Goal: Task Accomplishment & Management: Complete application form

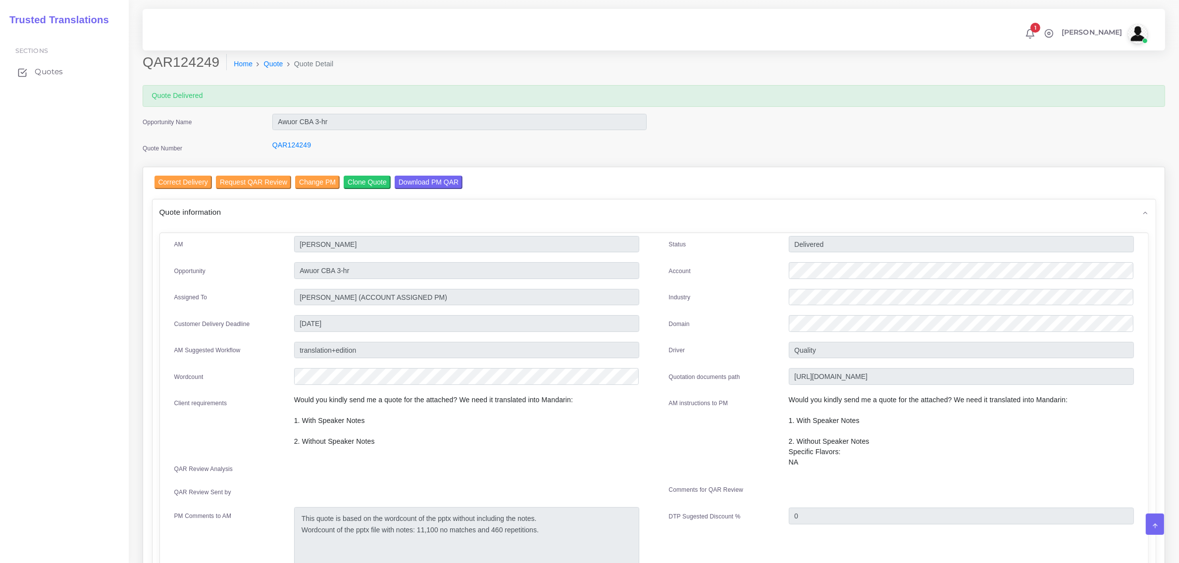
click at [40, 70] on span "Quotes" at bounding box center [49, 71] width 28 height 11
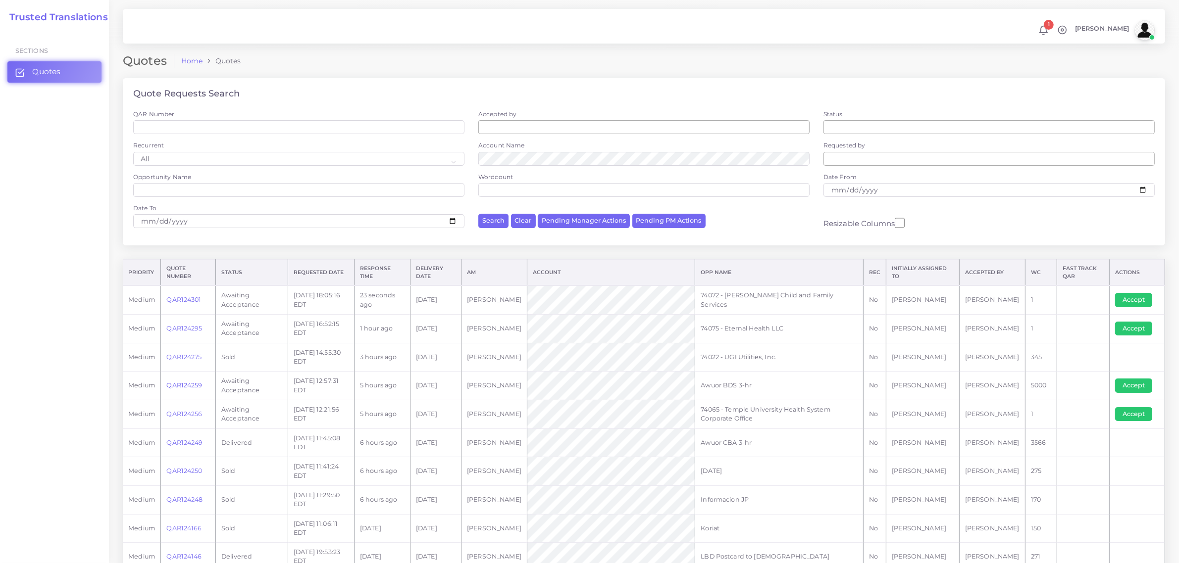
click at [187, 385] on link "QAR124259" at bounding box center [184, 385] width 36 height 7
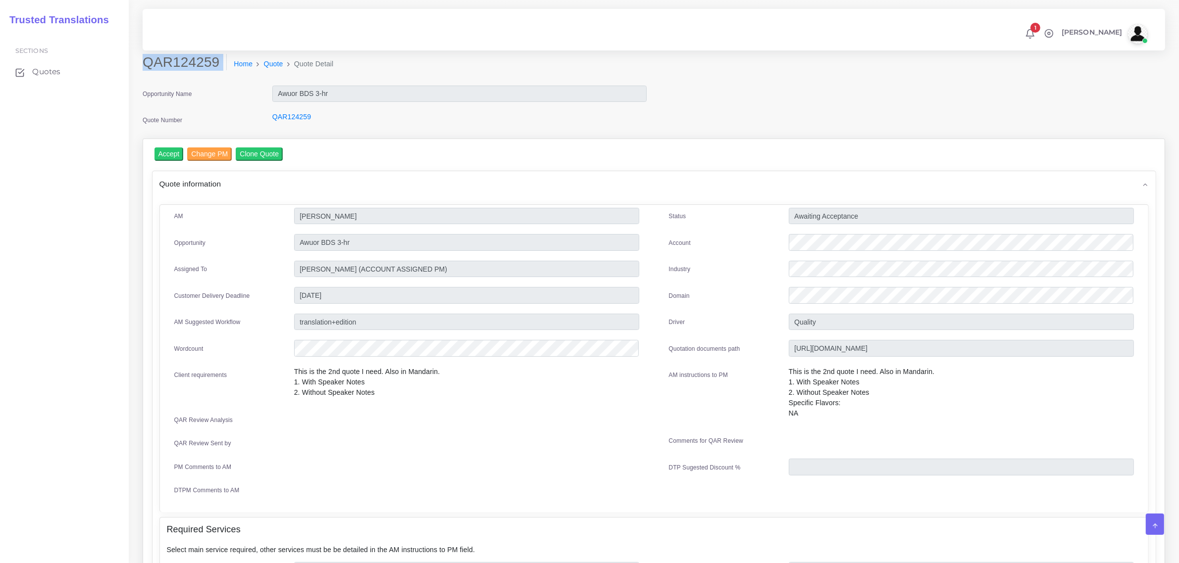
drag, startPoint x: 147, startPoint y: 60, endPoint x: 211, endPoint y: 79, distance: 67.0
click at [211, 79] on div "QAR124259 Home Quote Quote Detail" at bounding box center [524, 68] width 778 height 28
copy div "QAR124259"
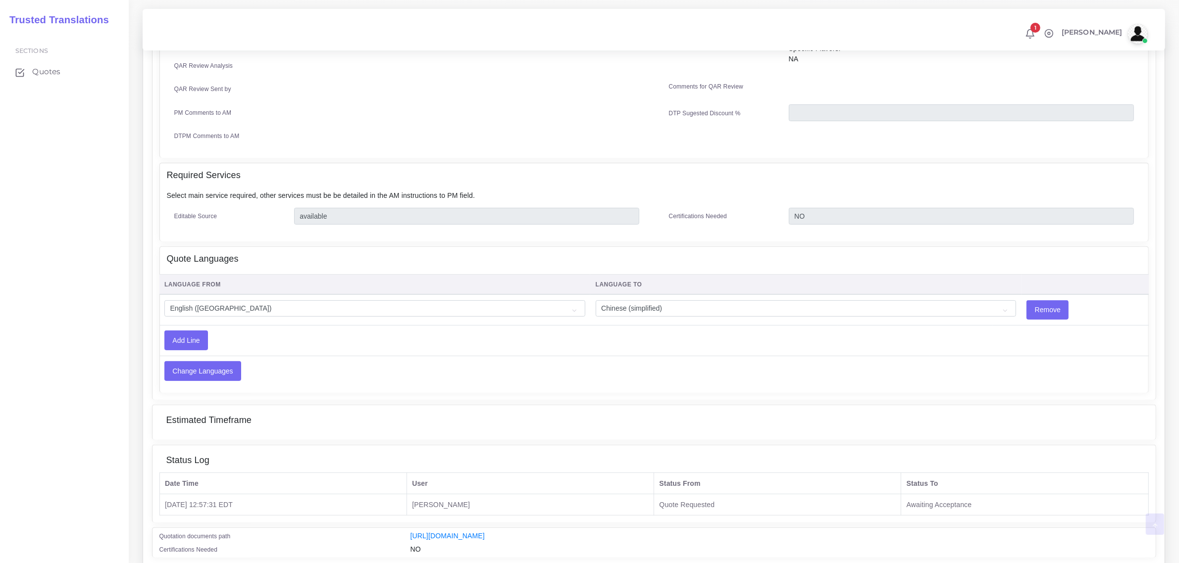
scroll to position [390, 0]
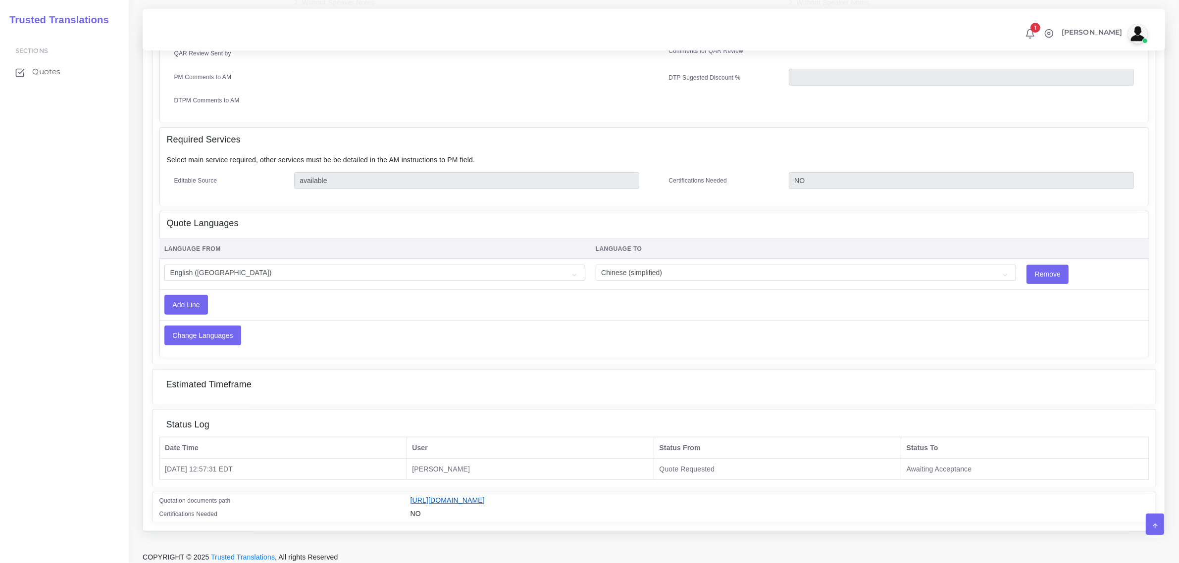
click at [485, 498] on link "[URL][DOMAIN_NAME]" at bounding box center [447, 501] width 74 height 8
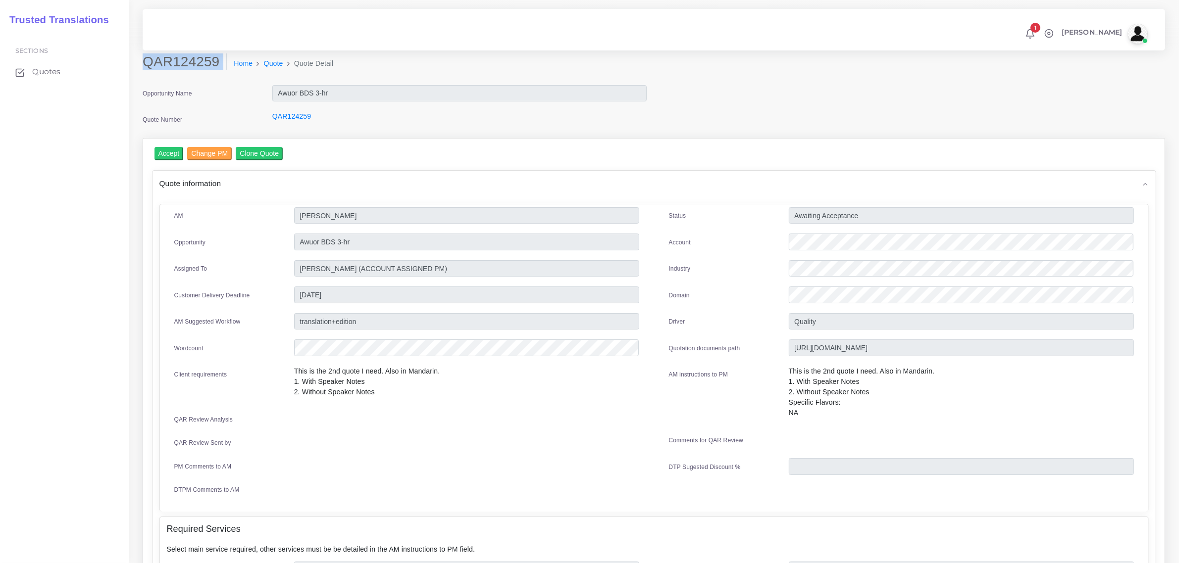
scroll to position [0, 0]
click at [173, 152] on input "Accept" at bounding box center [168, 154] width 29 height 13
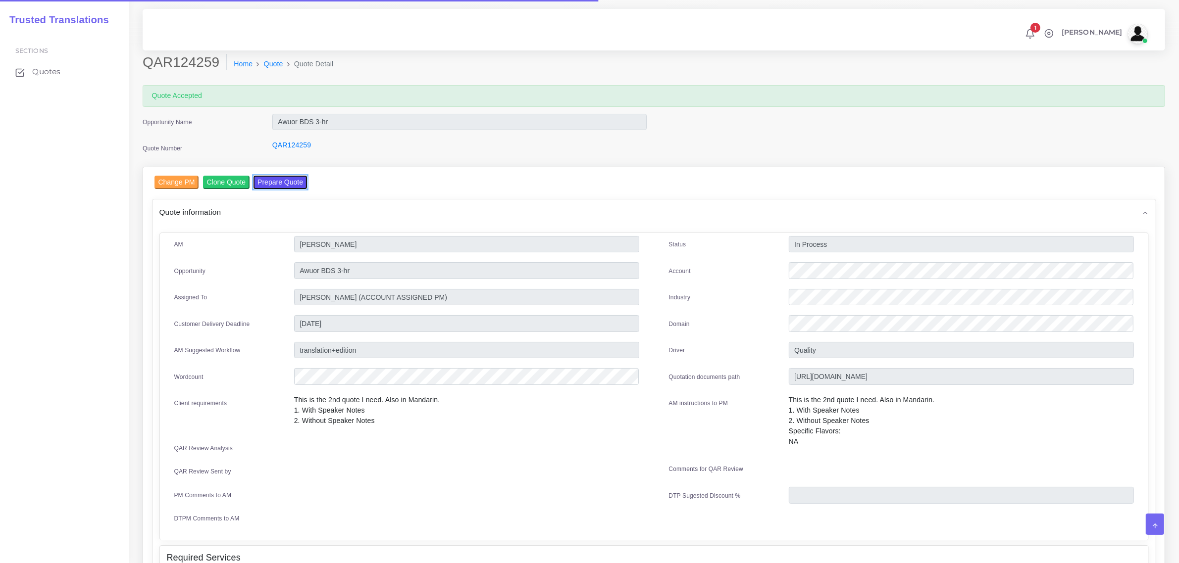
click at [272, 176] on button "Prepare Quote" at bounding box center [279, 182] width 53 height 13
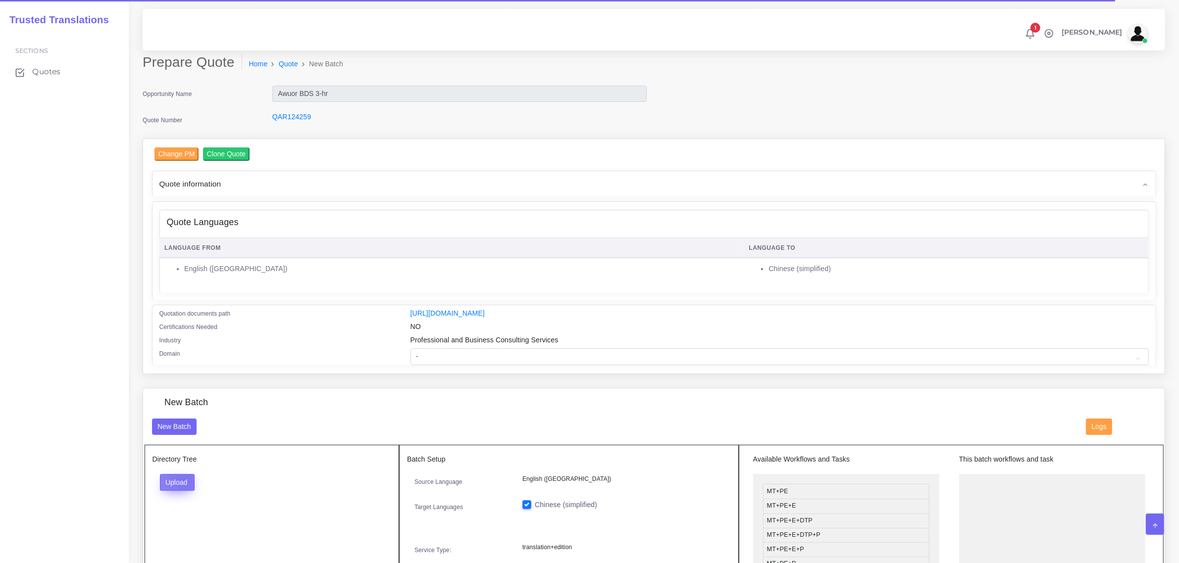
click at [183, 479] on button "Upload" at bounding box center [177, 482] width 35 height 17
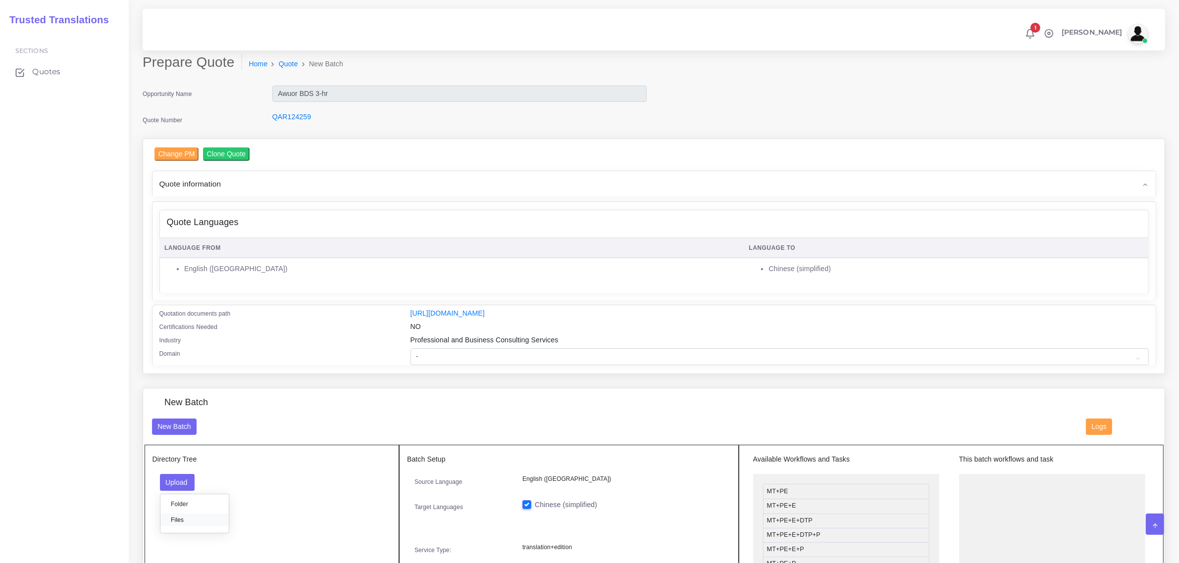
click at [180, 519] on label "Files" at bounding box center [194, 520] width 68 height 12
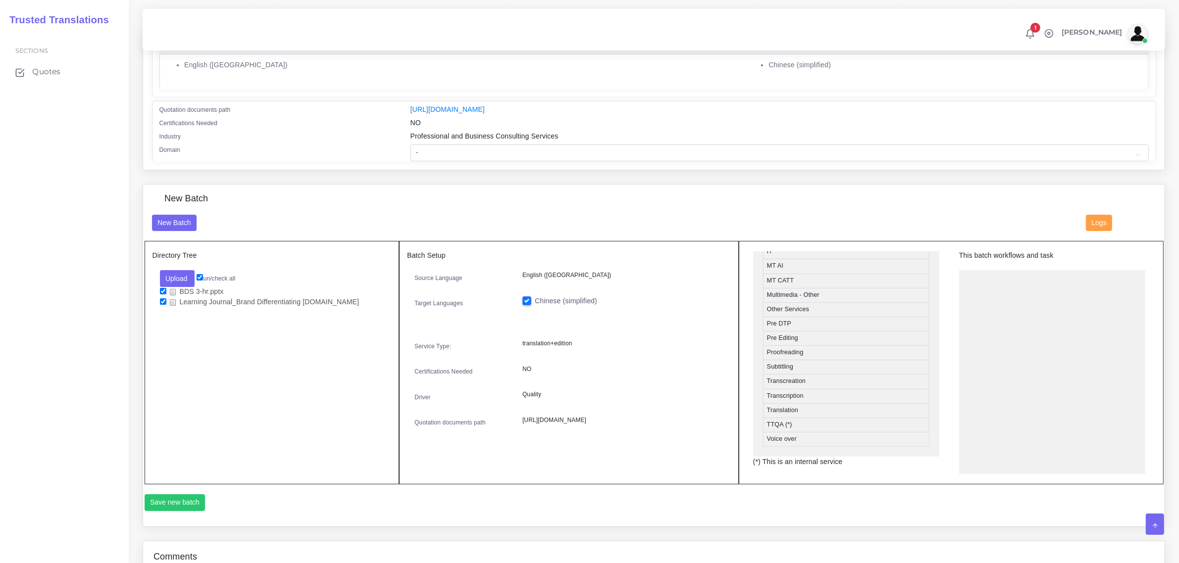
scroll to position [488, 0]
drag, startPoint x: 826, startPoint y: 318, endPoint x: 1026, endPoint y: 270, distance: 205.8
drag, startPoint x: 815, startPoint y: 374, endPoint x: 1019, endPoint y: 302, distance: 216.0
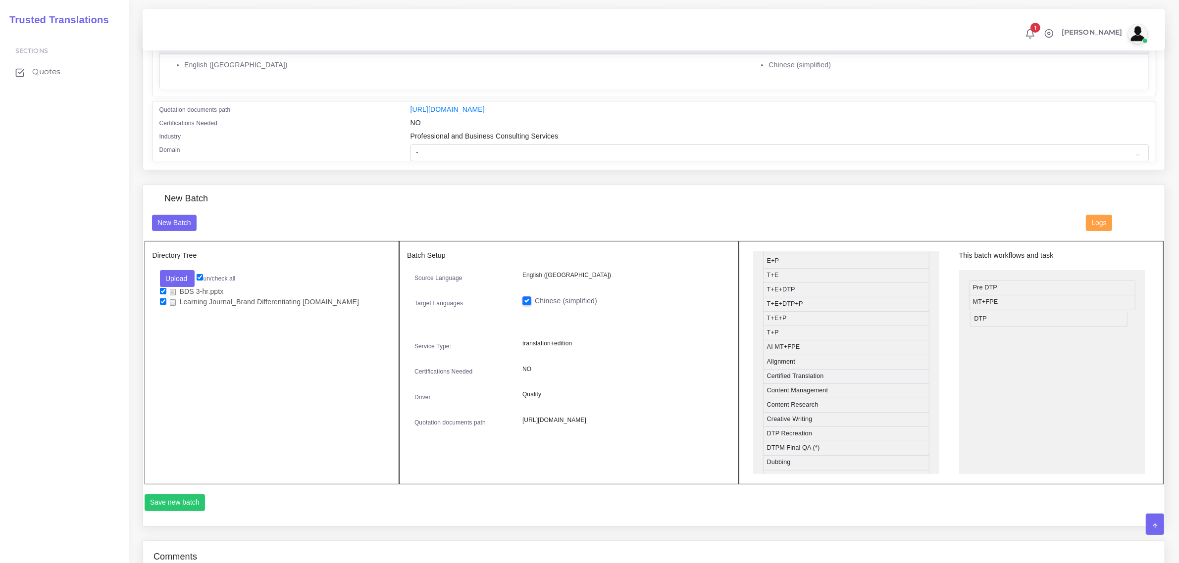
drag, startPoint x: 805, startPoint y: 434, endPoint x: 1013, endPoint y: 315, distance: 238.8
drag, startPoint x: 814, startPoint y: 437, endPoint x: 1022, endPoint y: 332, distance: 232.7
click at [173, 499] on button "Save new batch" at bounding box center [175, 503] width 61 height 17
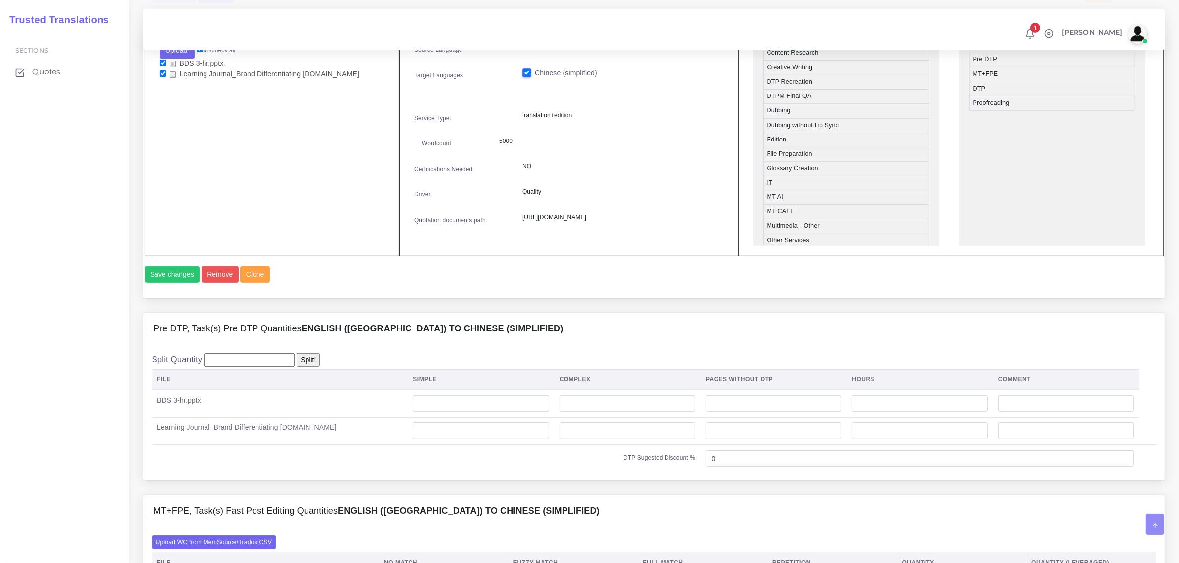
scroll to position [433, 0]
click at [425, 439] on input "number" at bounding box center [481, 430] width 136 height 17
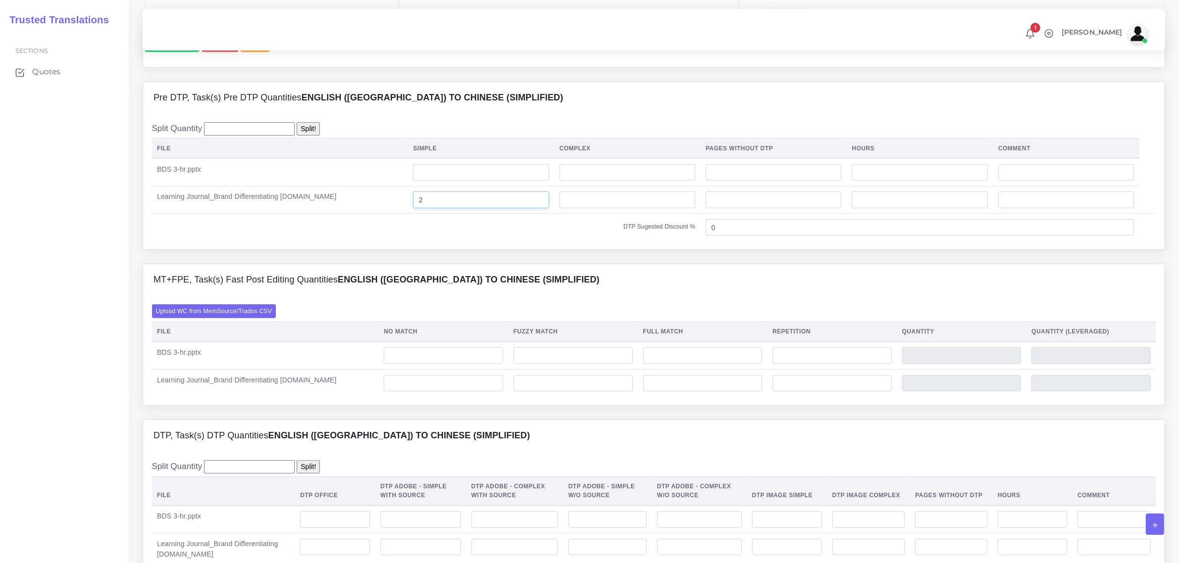
scroll to position [743, 0]
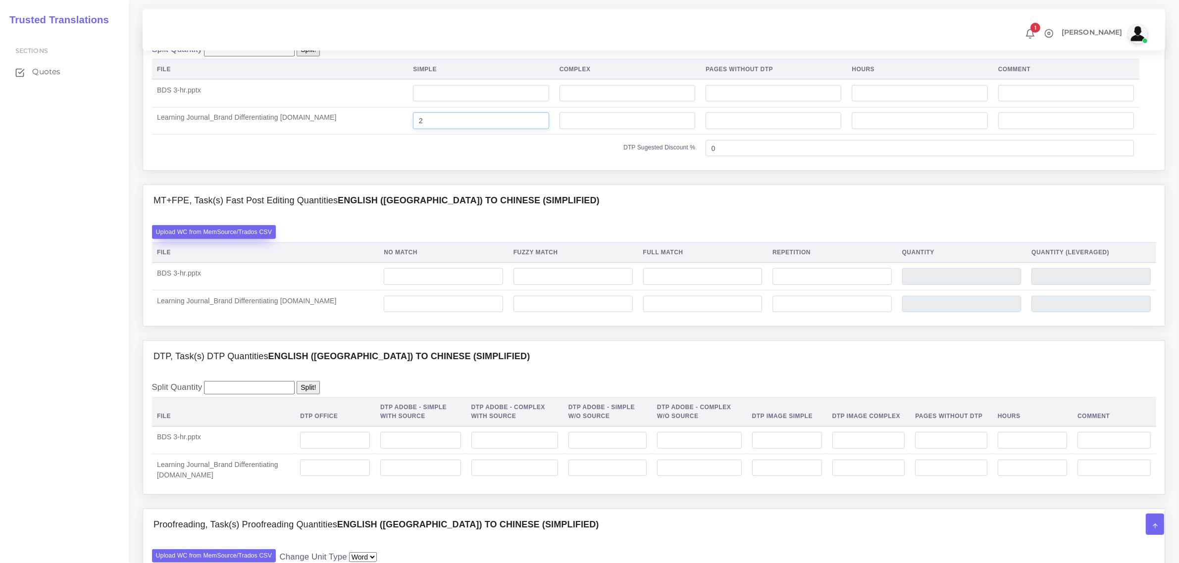
type input "2"
click at [196, 239] on label "Upload WC from MemSource/Trados CSV" at bounding box center [214, 231] width 124 height 13
click at [0, 0] on input "Upload WC from MemSource/Trados CSV" at bounding box center [0, 0] width 0 height 0
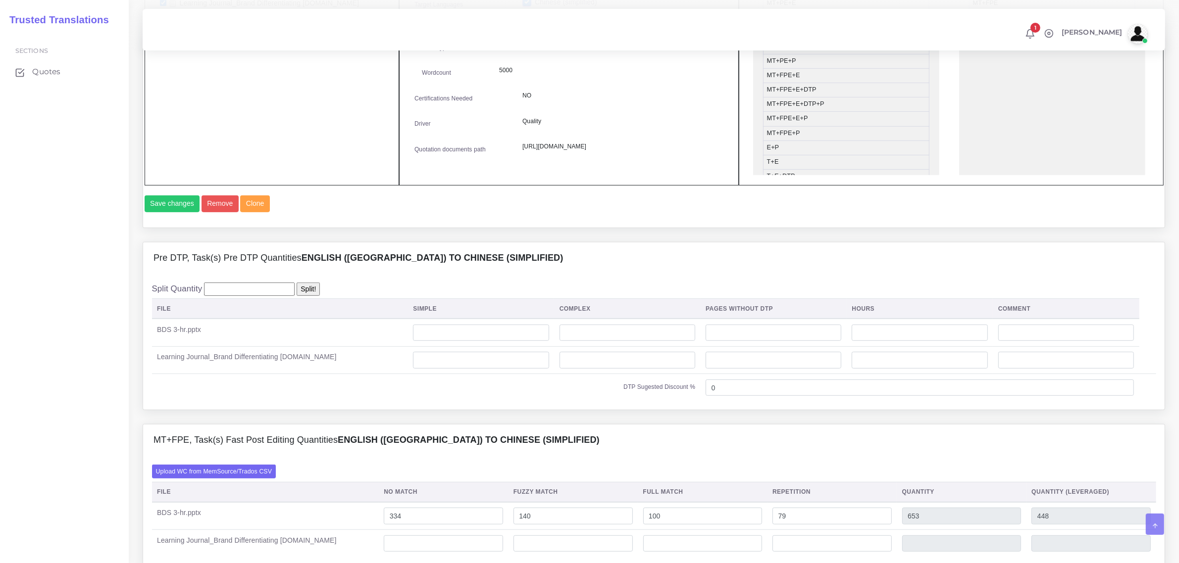
scroll to position [619, 0]
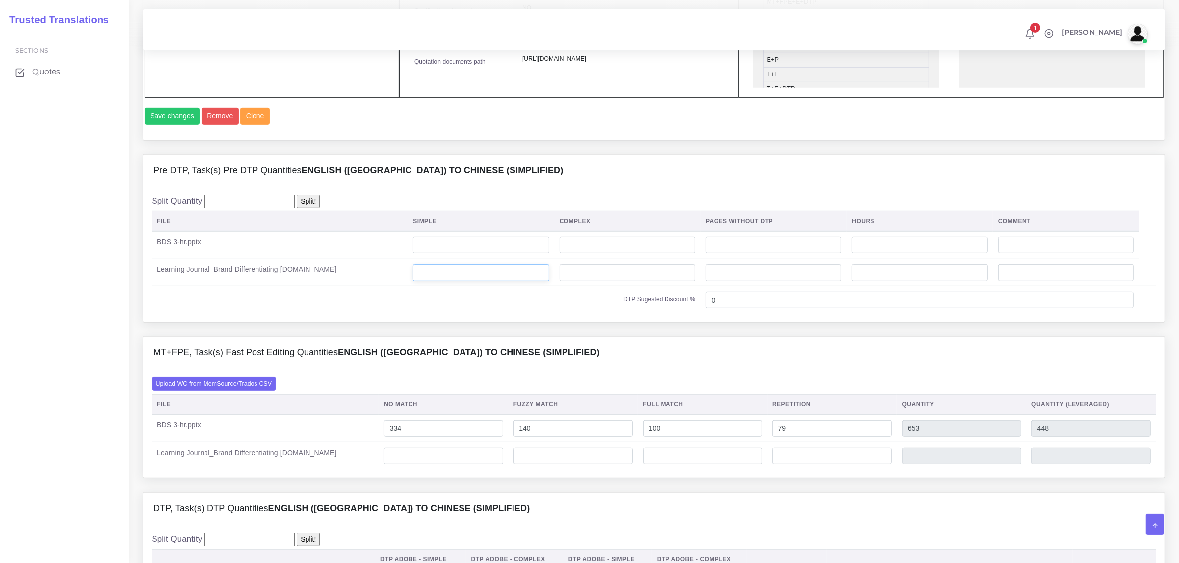
click at [424, 281] on input "number" at bounding box center [481, 272] width 136 height 17
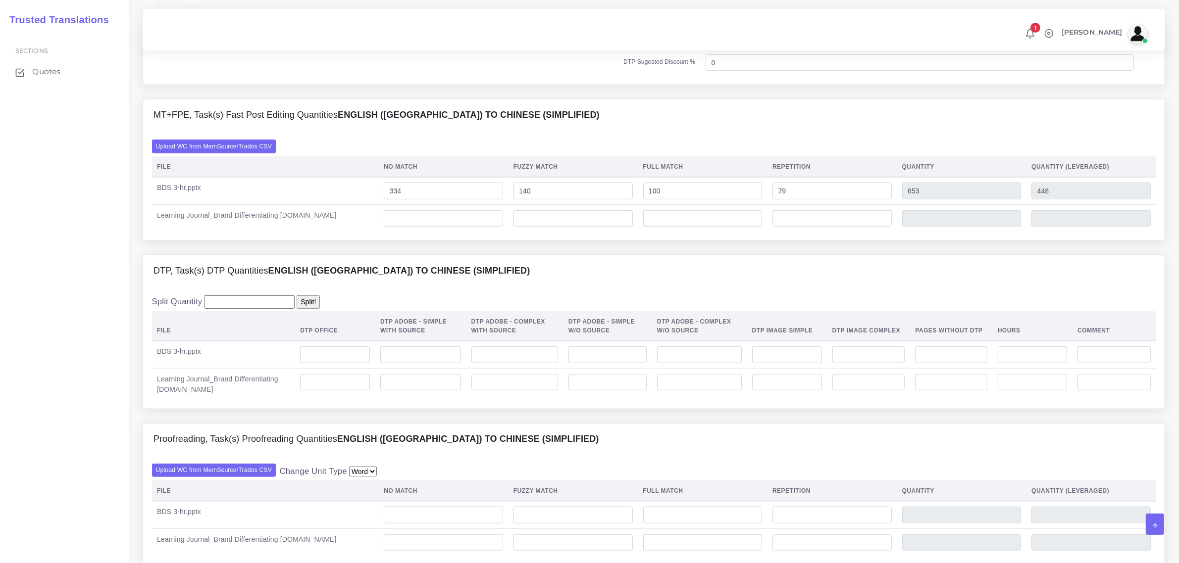
scroll to position [928, 0]
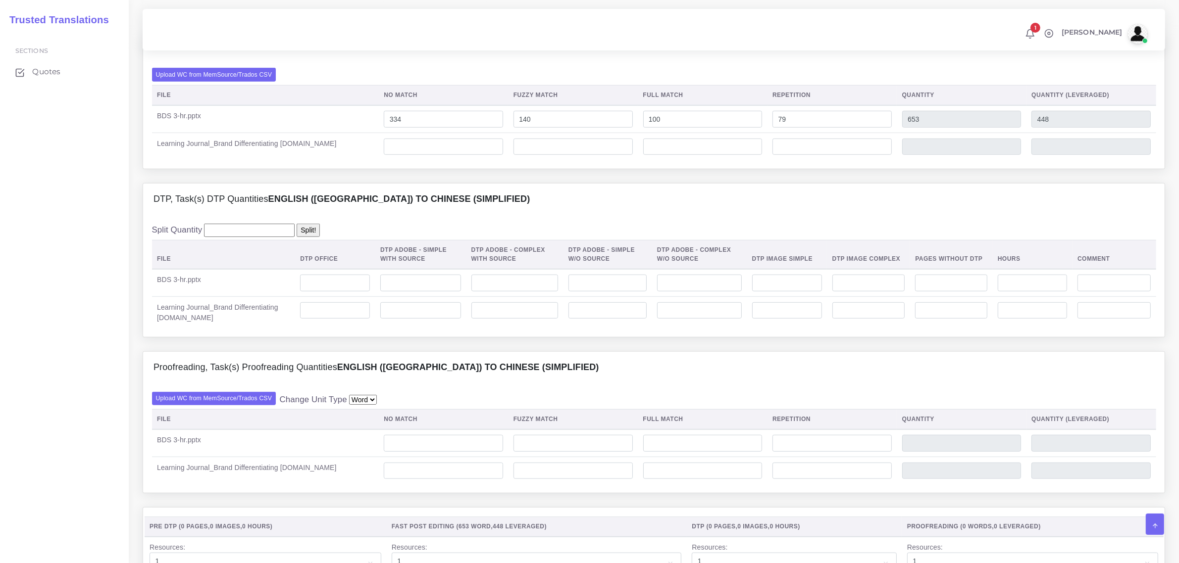
type input "2"
click at [443, 155] on input "number" at bounding box center [443, 147] width 119 height 17
type input "150"
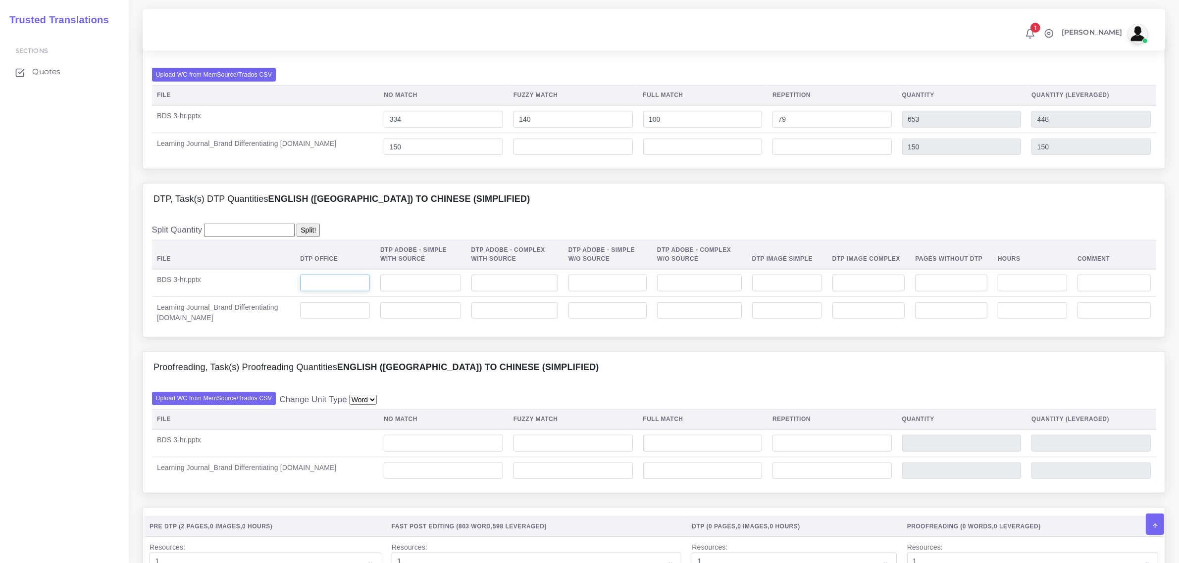
click at [333, 292] on input "number" at bounding box center [335, 283] width 70 height 17
type input "44"
click at [589, 319] on input "number" at bounding box center [607, 310] width 78 height 17
type input "2"
click at [800, 319] on input "number" at bounding box center [787, 310] width 70 height 17
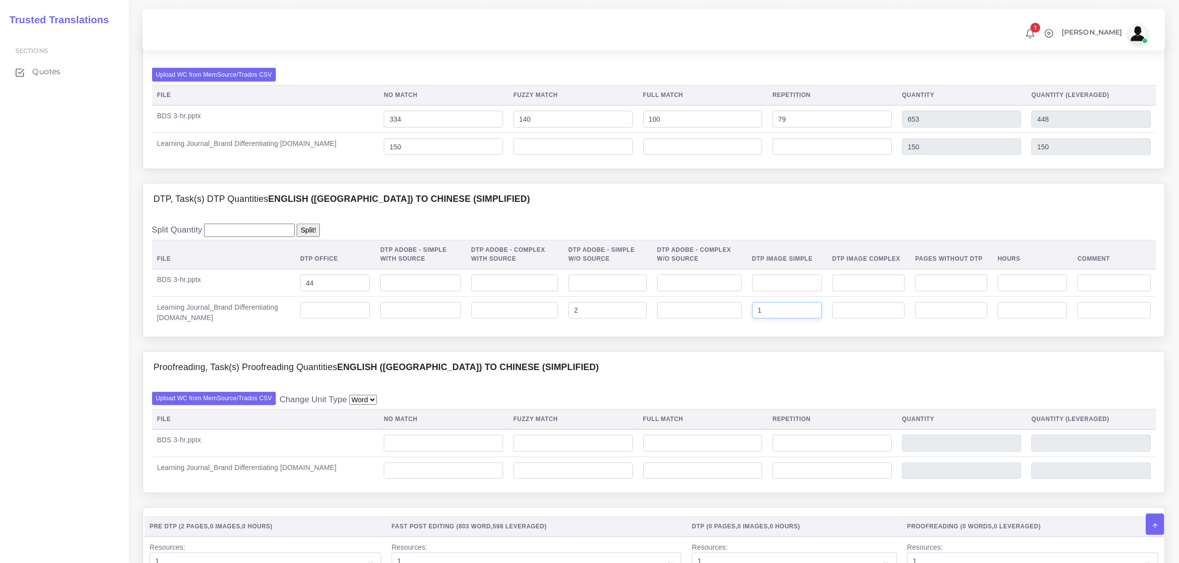
type input "1"
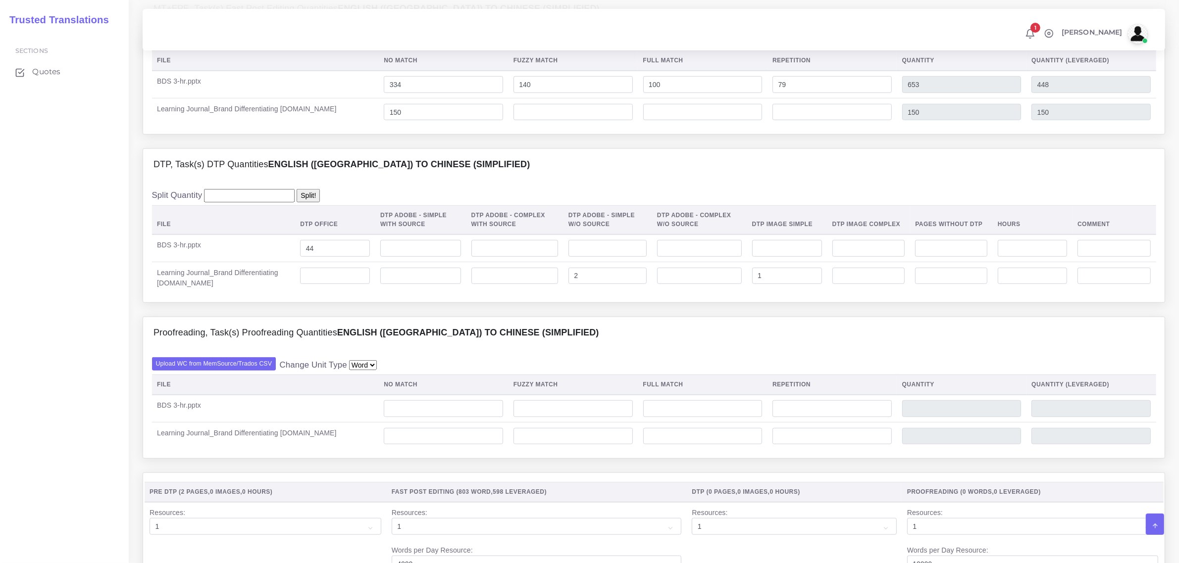
scroll to position [990, 0]
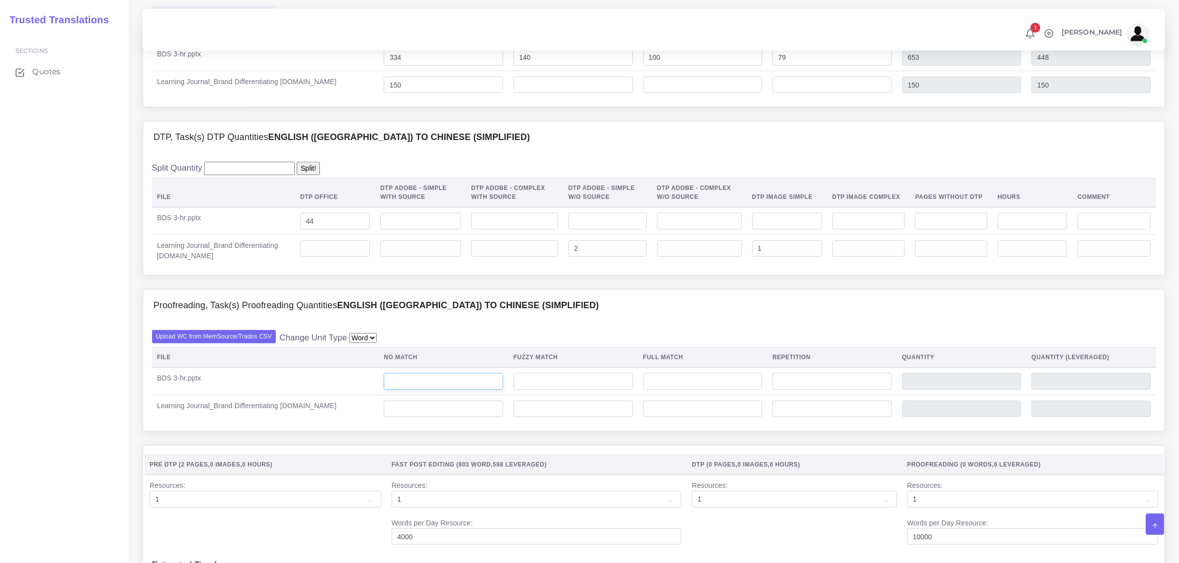
click at [447, 390] on input "number" at bounding box center [443, 381] width 119 height 17
type input "653"
click at [444, 418] on input "number" at bounding box center [443, 409] width 119 height 17
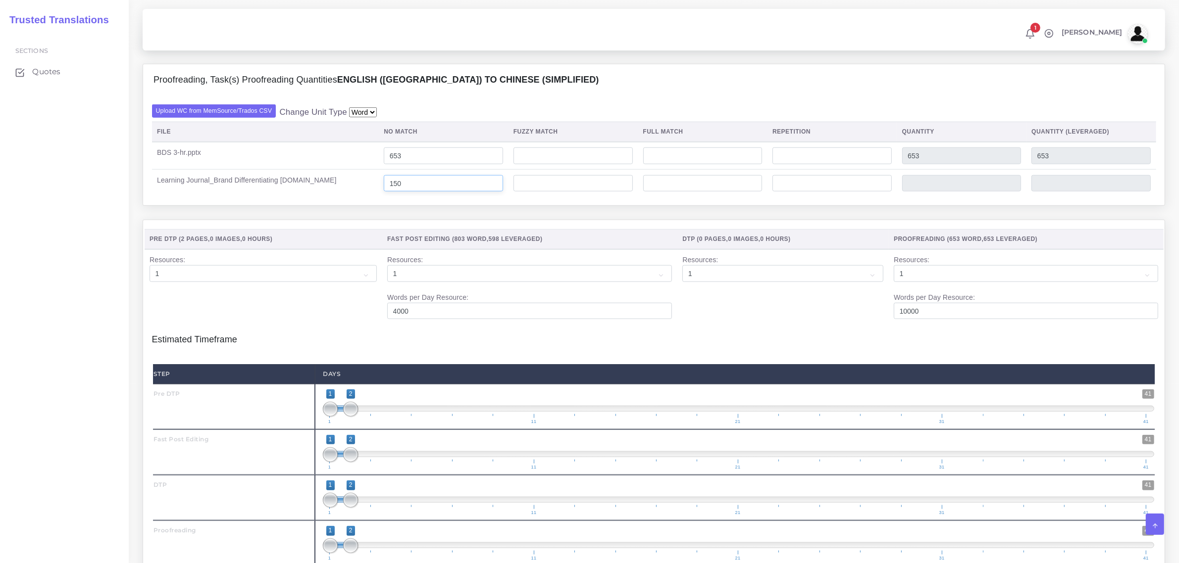
scroll to position [1238, 0]
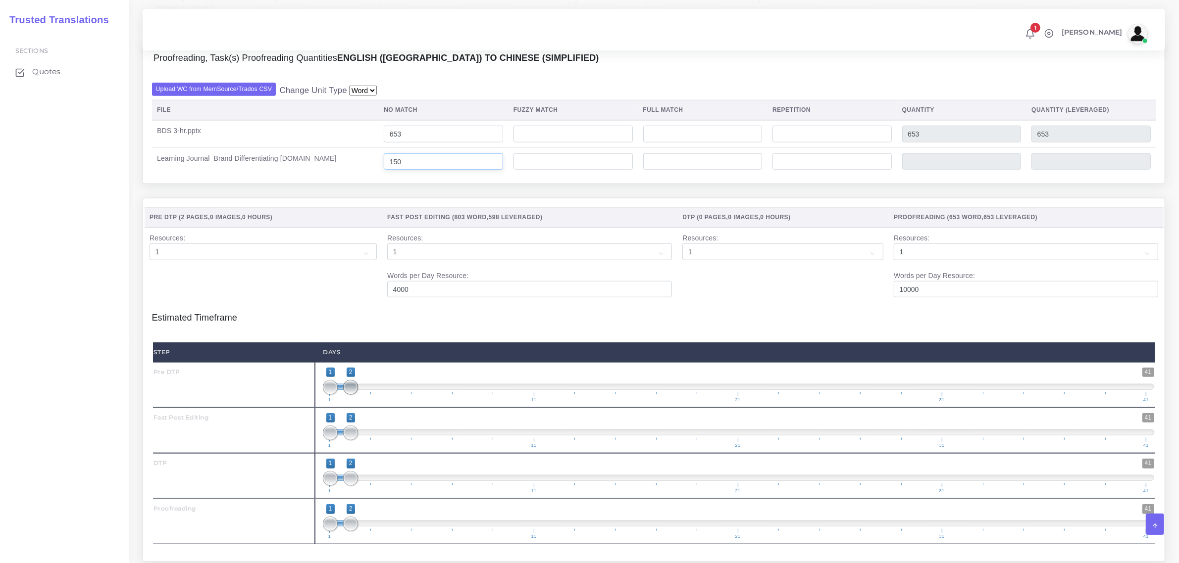
type input "150"
type input "1;1"
drag, startPoint x: 348, startPoint y: 407, endPoint x: 328, endPoint y: 432, distance: 31.7
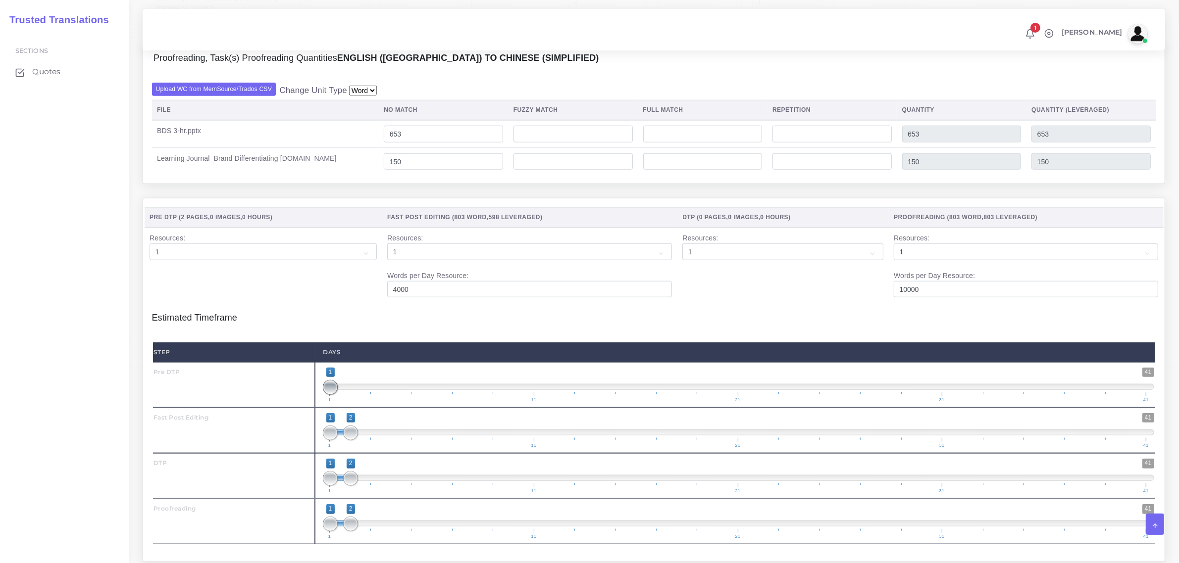
click at [325, 395] on span at bounding box center [330, 387] width 15 height 15
drag, startPoint x: 350, startPoint y: 451, endPoint x: 352, endPoint y: 456, distance: 5.1
click at [361, 448] on span "1 41 1 3 1 — 3 1 11 21 31 41" at bounding box center [738, 430] width 831 height 35
type input "2;3"
drag, startPoint x: 330, startPoint y: 454, endPoint x: 347, endPoint y: 457, distance: 17.1
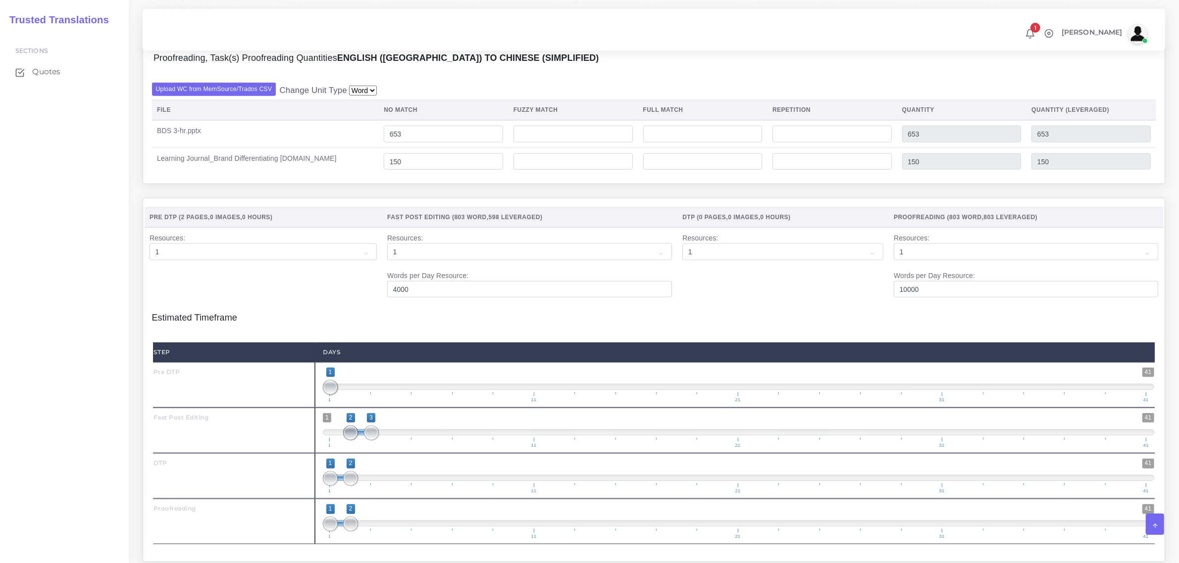
click at [347, 441] on span at bounding box center [350, 433] width 15 height 15
drag, startPoint x: 352, startPoint y: 498, endPoint x: 385, endPoint y: 501, distance: 33.3
click at [385, 486] on span at bounding box center [391, 478] width 15 height 15
type input "4;4"
drag, startPoint x: 327, startPoint y: 503, endPoint x: 395, endPoint y: 505, distance: 67.8
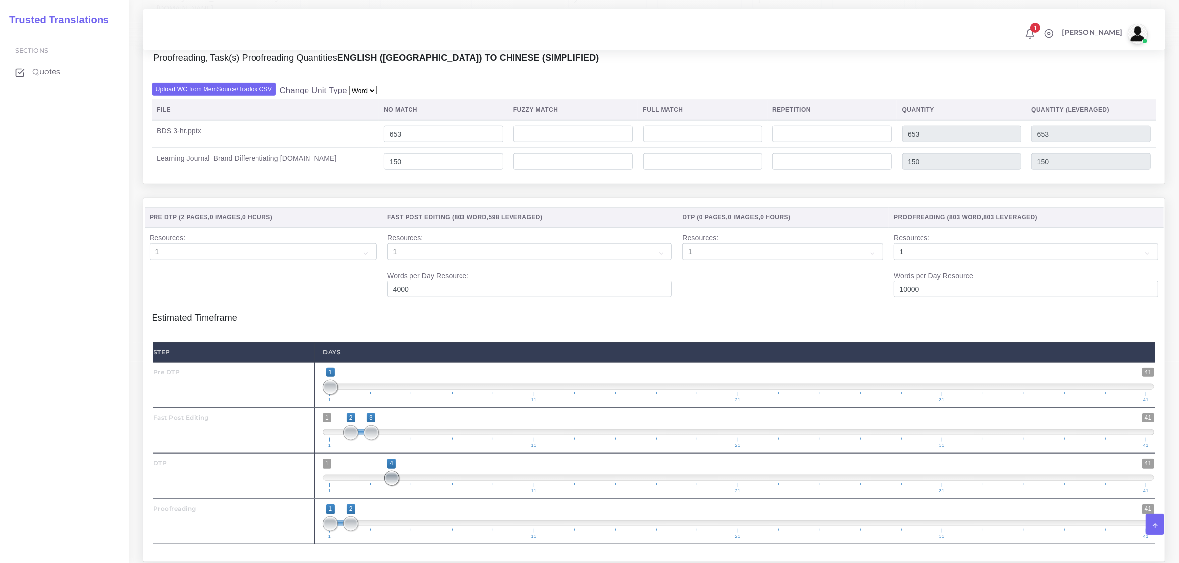
click at [397, 486] on span at bounding box center [391, 478] width 15 height 15
drag, startPoint x: 345, startPoint y: 546, endPoint x: 409, endPoint y: 541, distance: 64.0
click at [409, 532] on span at bounding box center [411, 524] width 15 height 15
drag, startPoint x: 323, startPoint y: 547, endPoint x: 340, endPoint y: 548, distance: 16.9
click at [338, 539] on span "1 41 1 5 1 — 5 1 11 21 31 41" at bounding box center [738, 521] width 831 height 35
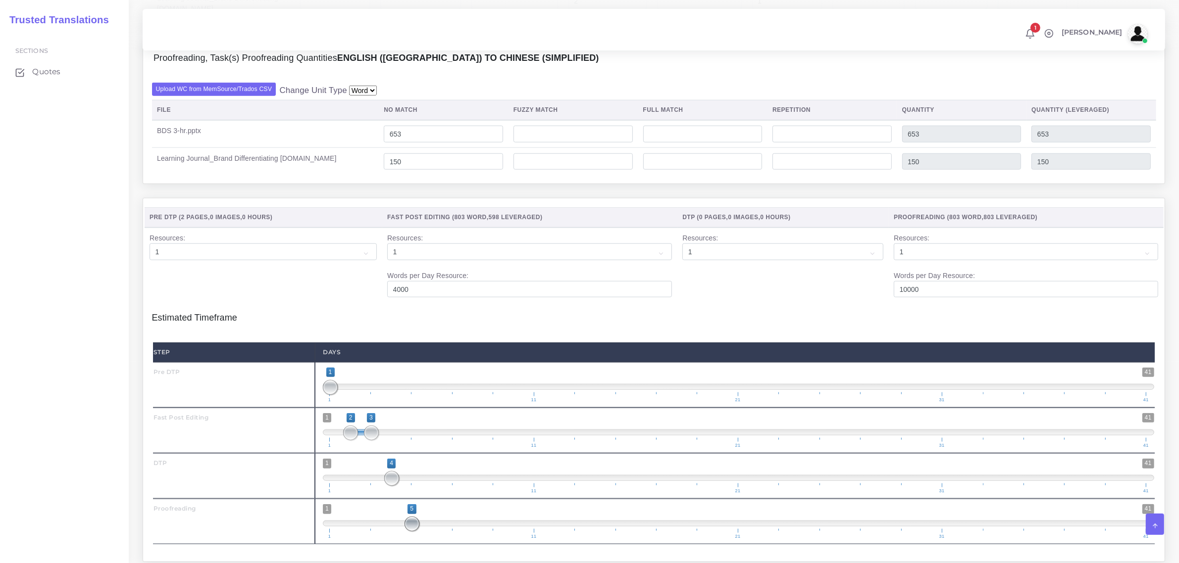
drag, startPoint x: 348, startPoint y: 546, endPoint x: 411, endPoint y: 539, distance: 63.8
click at [411, 532] on span at bounding box center [411, 524] width 15 height 15
drag, startPoint x: 412, startPoint y: 546, endPoint x: 398, endPoint y: 550, distance: 14.1
click at [398, 539] on span "1 41 4 5 4 — 5 1 11 21 31 41" at bounding box center [738, 521] width 831 height 35
drag, startPoint x: 411, startPoint y: 542, endPoint x: 421, endPoint y: 547, distance: 11.3
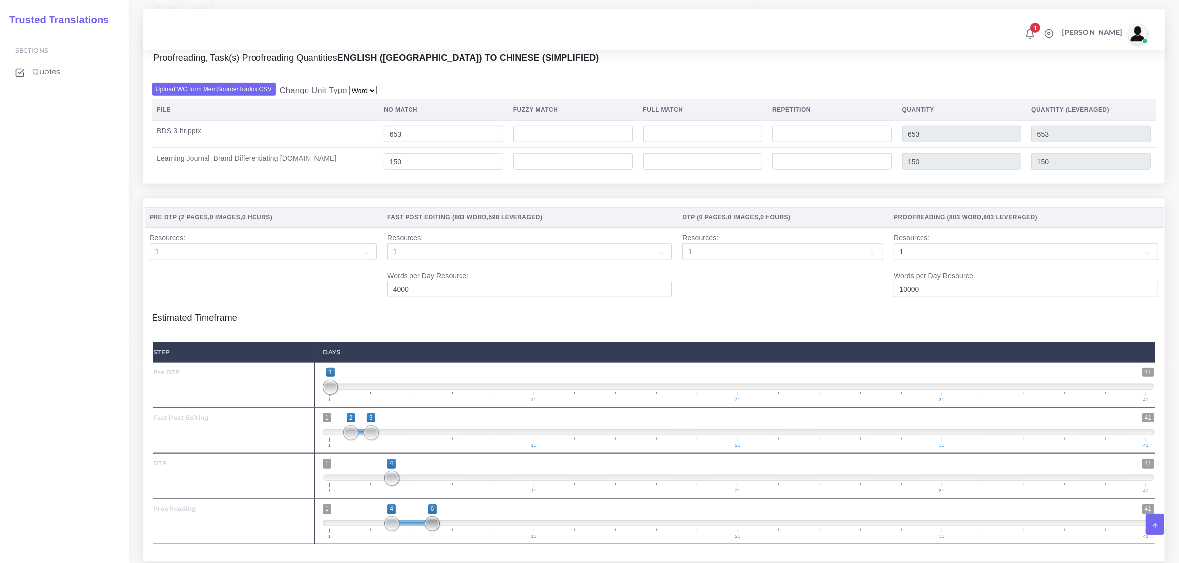
click at [422, 539] on span "1 41 4 6 4 — 6 1 11 21 31 41" at bounding box center [738, 521] width 831 height 35
type input "6;6"
drag, startPoint x: 394, startPoint y: 548, endPoint x: 429, endPoint y: 547, distance: 35.2
click at [429, 532] on span at bounding box center [432, 524] width 15 height 15
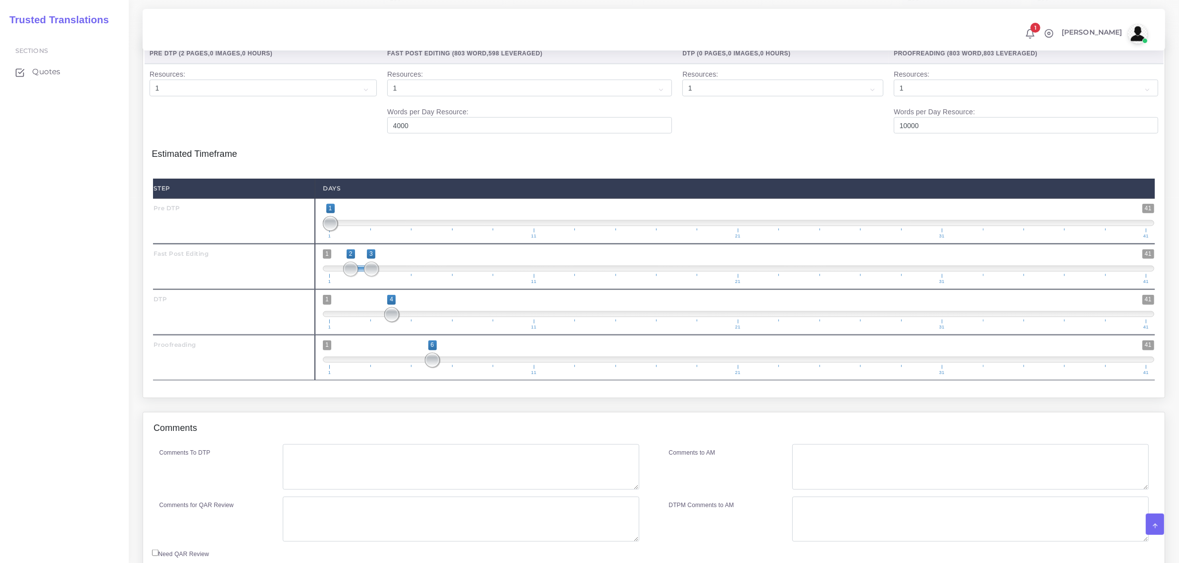
scroll to position [1493, 0]
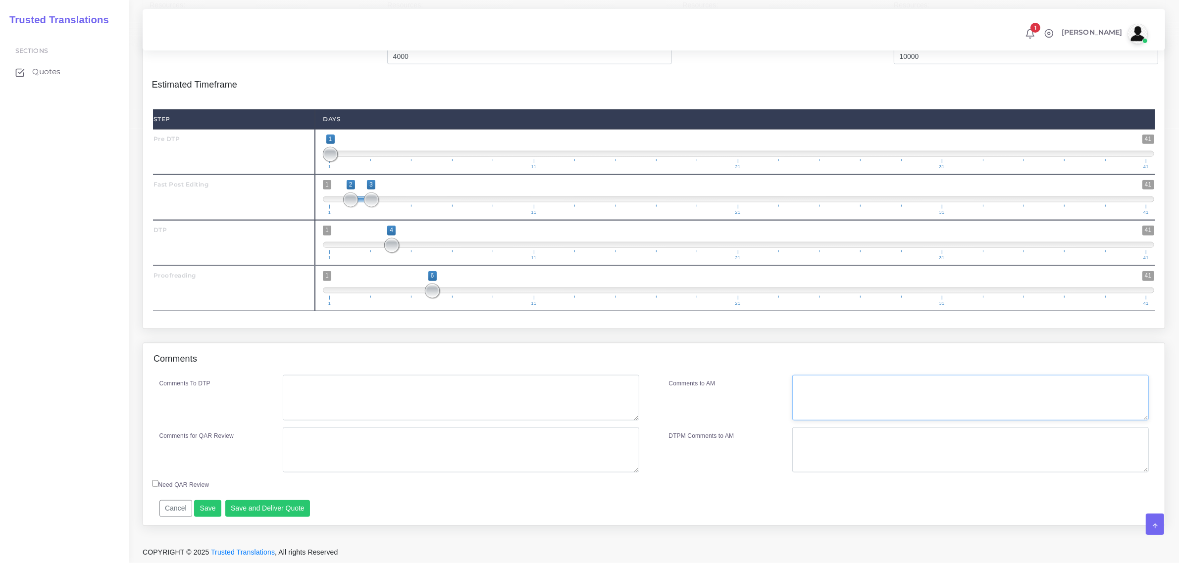
click at [808, 389] on textarea "Comments to AM" at bounding box center [970, 398] width 356 height 46
click at [995, 385] on textarea "Wordcount of pptx file WITH NOTES: 9,850 no matches; 140 full matches;" at bounding box center [970, 398] width 356 height 46
click at [1070, 387] on textarea "Wordcount of pptx file WITH NOTES: 9,850 no matches; 140 fuzzy matches;" at bounding box center [970, 398] width 356 height 46
click at [1110, 386] on textarea "Wordcount of pptx file WITH NOTES: 9,850 no matches; 140 fuzzy matches; 100 ful…" at bounding box center [970, 398] width 356 height 46
type textarea "Wordcount of pptx file WITH NOTES: 9,850 no matches; 140 fuzzy matches; 100 ful…"
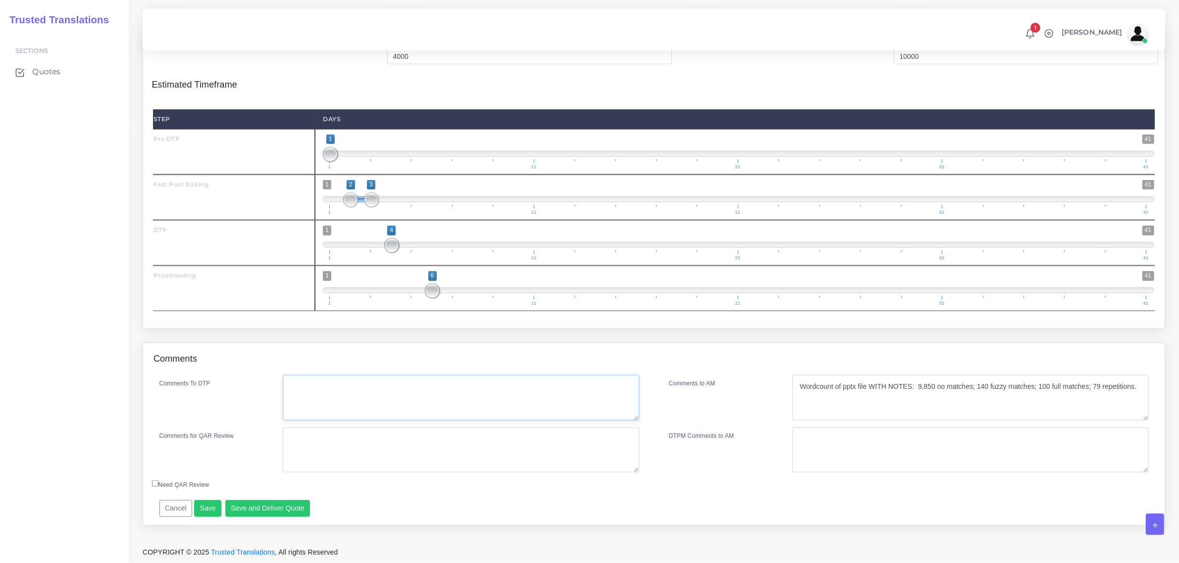
click at [352, 384] on textarea "Comments To DTP" at bounding box center [461, 398] width 356 height 46
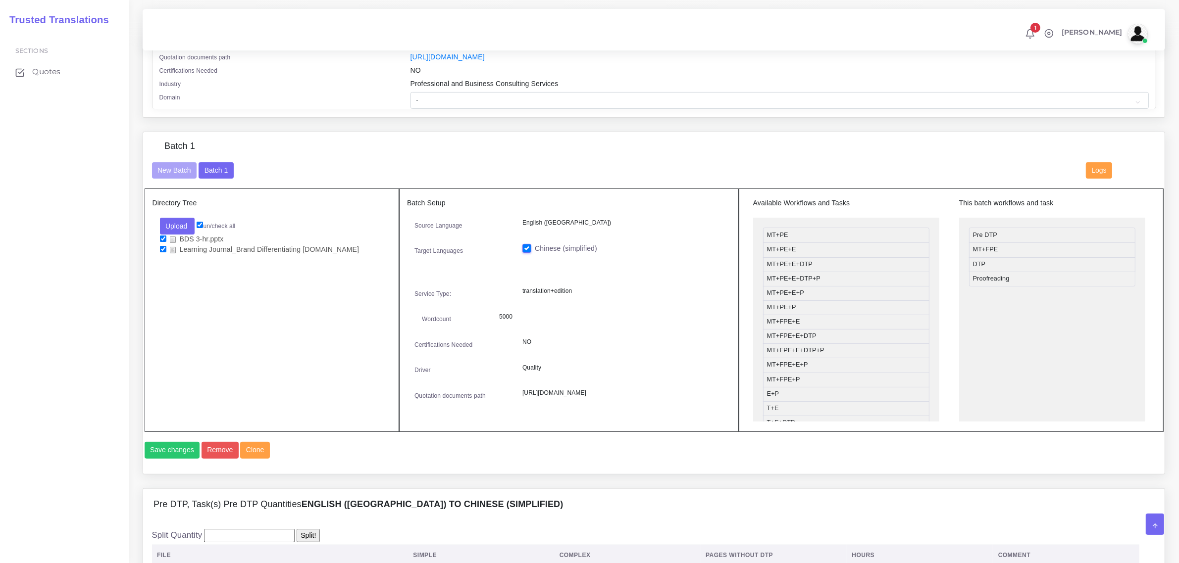
scroll to position [255, 0]
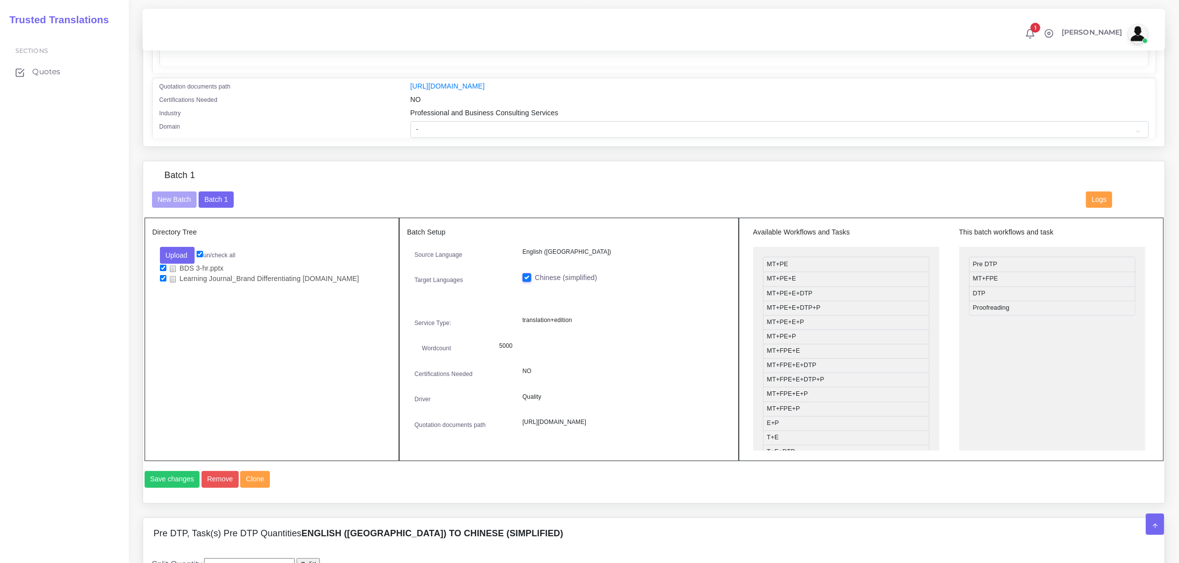
type textarea "no specific instructions."
click at [482, 123] on select "- Advertising and Media Agriculture, Forestry and Fishing Architecture, Buildin…" at bounding box center [779, 129] width 738 height 17
select select "Hospitality, Leisure, Tourism and Arts"
click at [410, 121] on select "- Advertising and Media Agriculture, Forestry and Fishing Architecture, Buildin…" at bounding box center [779, 129] width 738 height 17
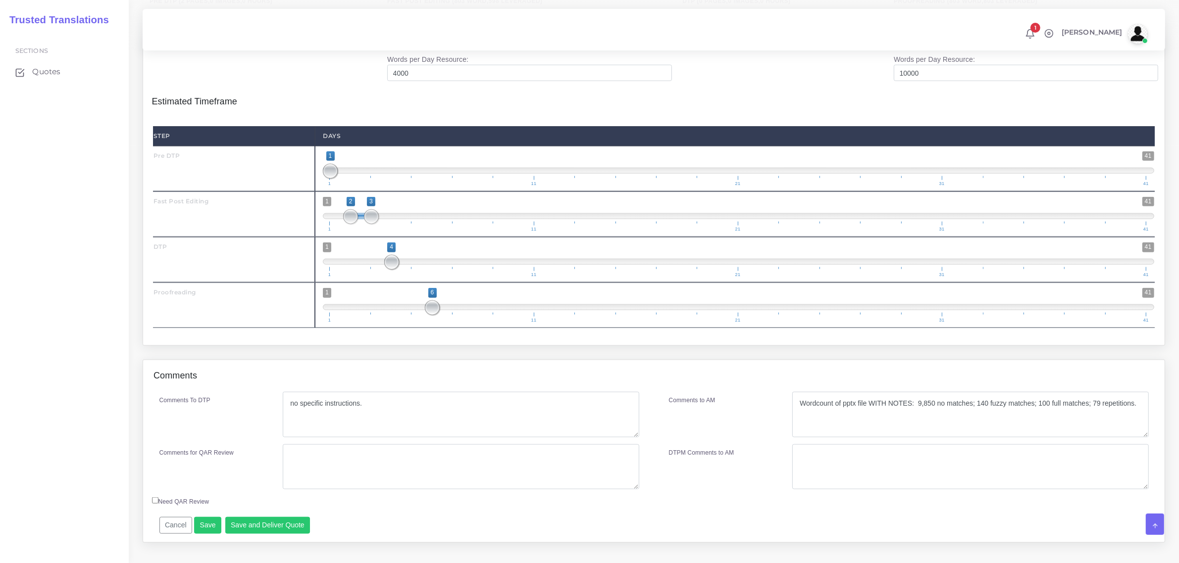
scroll to position [1493, 0]
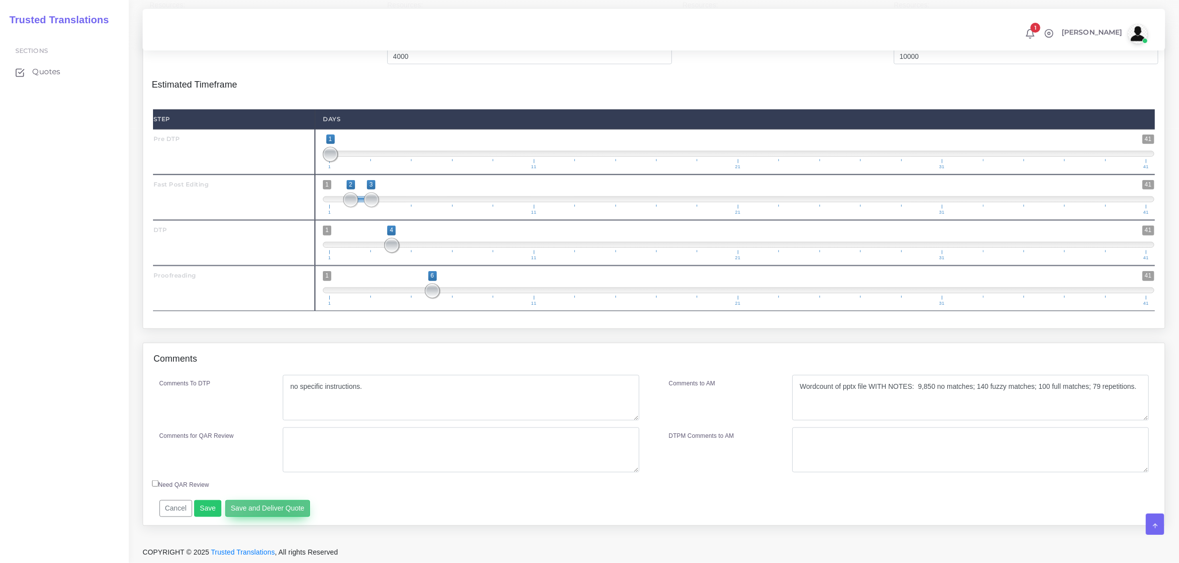
click at [276, 510] on button "Save and Deliver Quote" at bounding box center [267, 508] width 85 height 17
